Goal: Navigation & Orientation: Find specific page/section

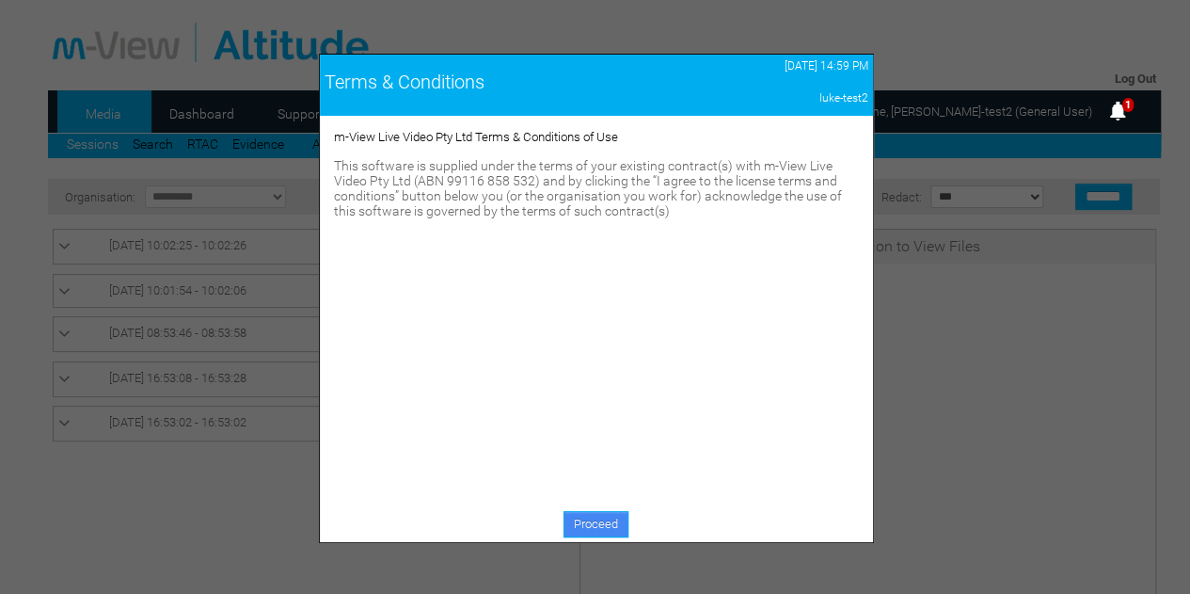
click at [610, 533] on link "Proceed" at bounding box center [596, 524] width 65 height 26
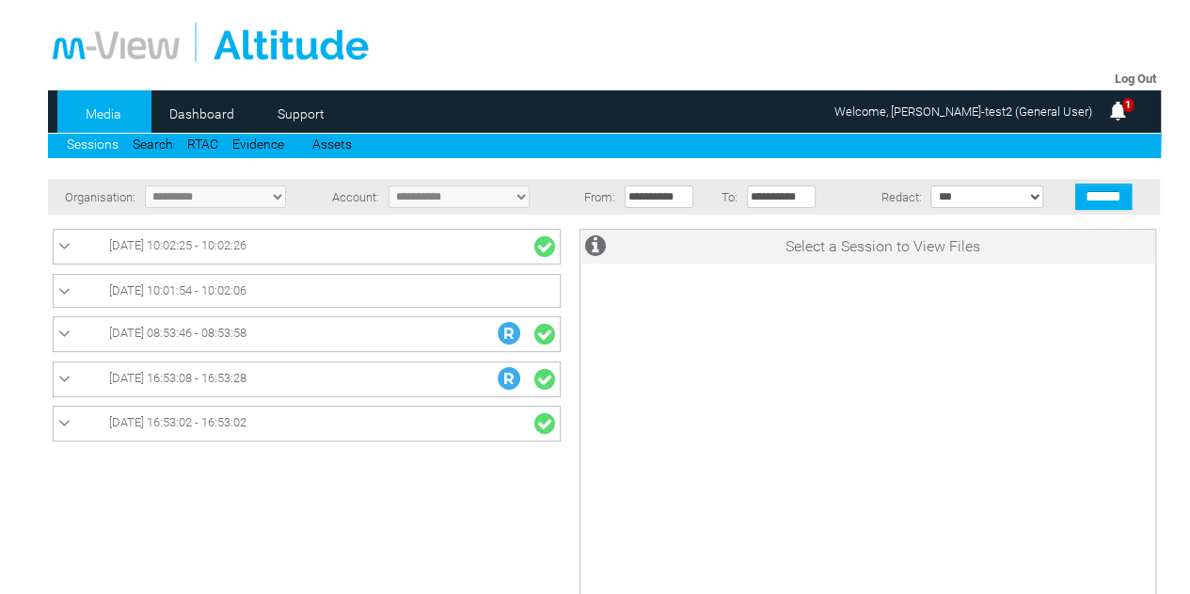
click at [1157, 75] on td "Log Out" at bounding box center [604, 79] width 1113 height 24
click at [1150, 72] on link "Log Out" at bounding box center [1135, 79] width 41 height 14
